Goal: Task Accomplishment & Management: Use online tool/utility

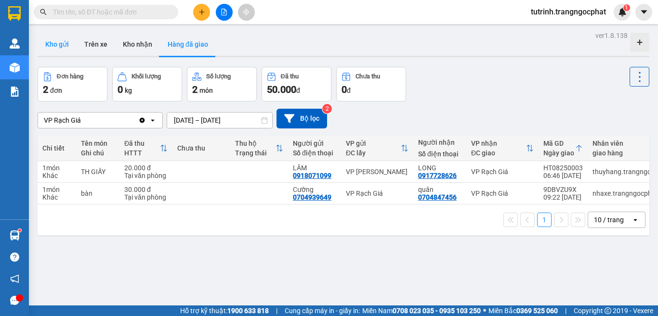
click at [59, 46] on button "Kho gửi" at bounding box center [57, 44] width 39 height 23
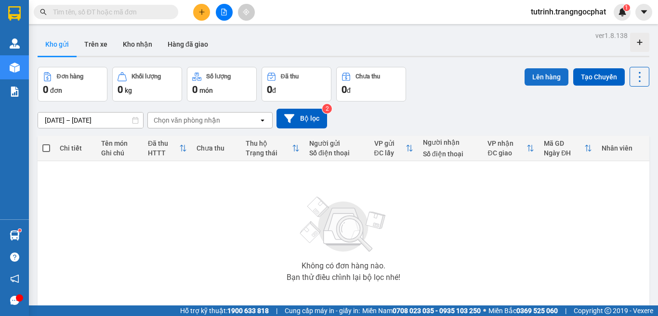
click at [531, 75] on button "Lên hàng" at bounding box center [547, 76] width 44 height 17
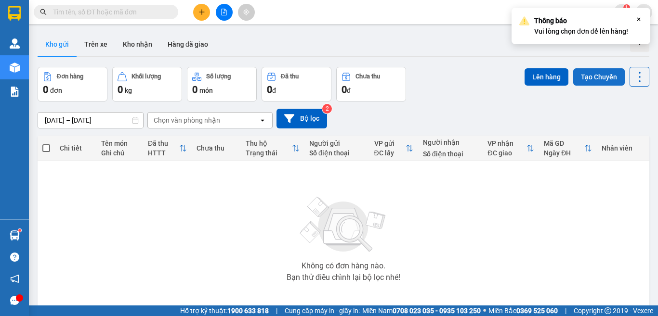
click at [597, 77] on button "Tạo Chuyến" at bounding box center [599, 76] width 52 height 17
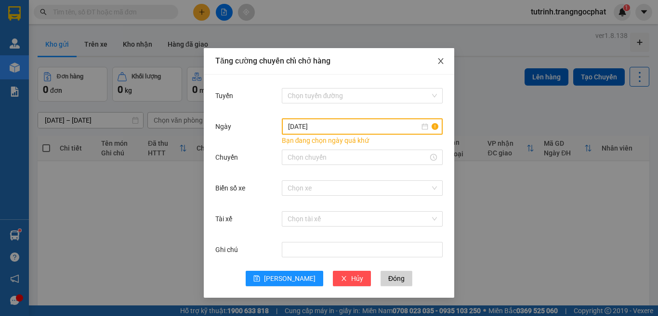
click at [437, 61] on icon "close" at bounding box center [441, 61] width 8 height 8
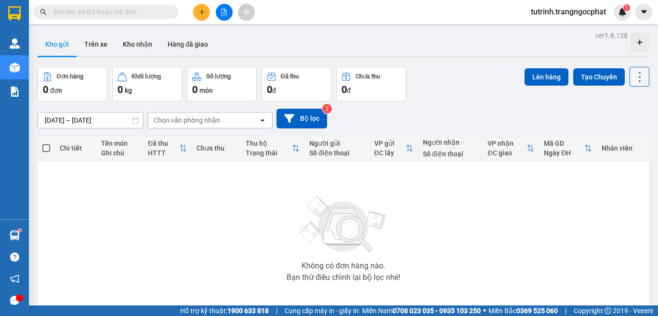
click at [637, 79] on icon at bounding box center [639, 76] width 13 height 13
click at [437, 84] on div "Đơn hàng 0 đơn Khối lượng 0 kg Số lượng 0 món Đã thu 0 đ Chưa thu 0 đ Lên hàng …" at bounding box center [344, 84] width 612 height 35
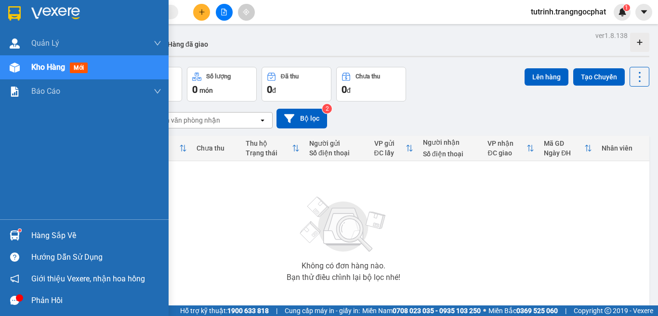
click at [75, 60] on div "Kho hàng mới" at bounding box center [96, 67] width 130 height 24
